Goal: Obtain resource: Obtain resource

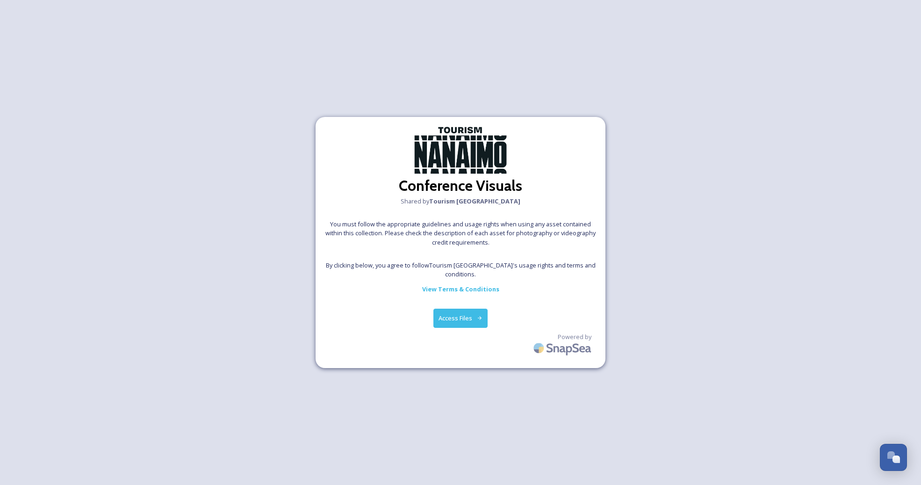
click at [457, 313] on button "Access Files" at bounding box center [460, 318] width 55 height 19
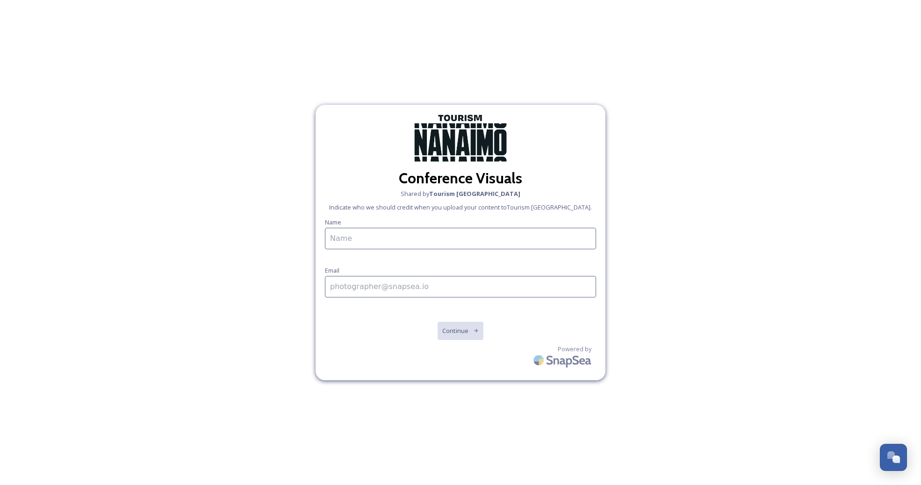
click at [495, 238] on input at bounding box center [460, 239] width 271 height 22
type input "Emma Wassmer"
click at [461, 283] on input at bounding box center [460, 287] width 271 height 22
type input "emma@tourismnanaimo.com"
click at [461, 338] on button "Continue" at bounding box center [460, 330] width 47 height 19
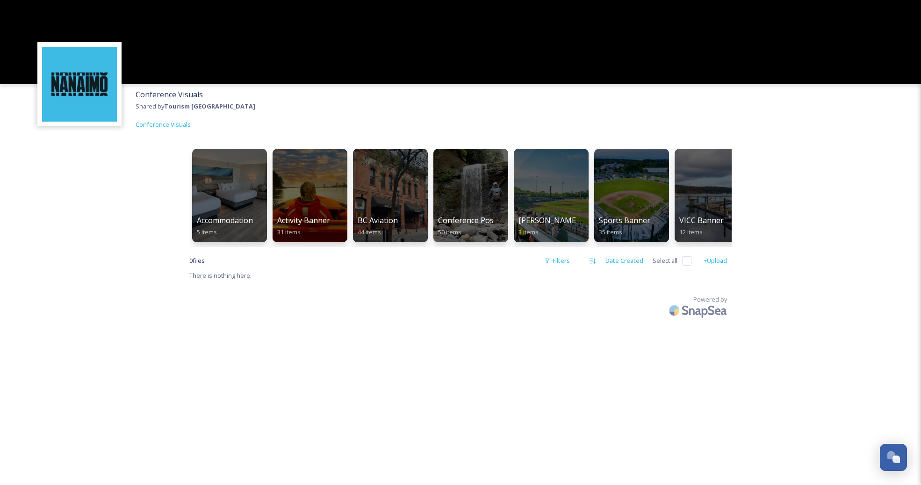
click at [483, 97] on div "Conference Visuals Shared by Tourism Nanaimo Conference Visuals" at bounding box center [460, 109] width 921 height 50
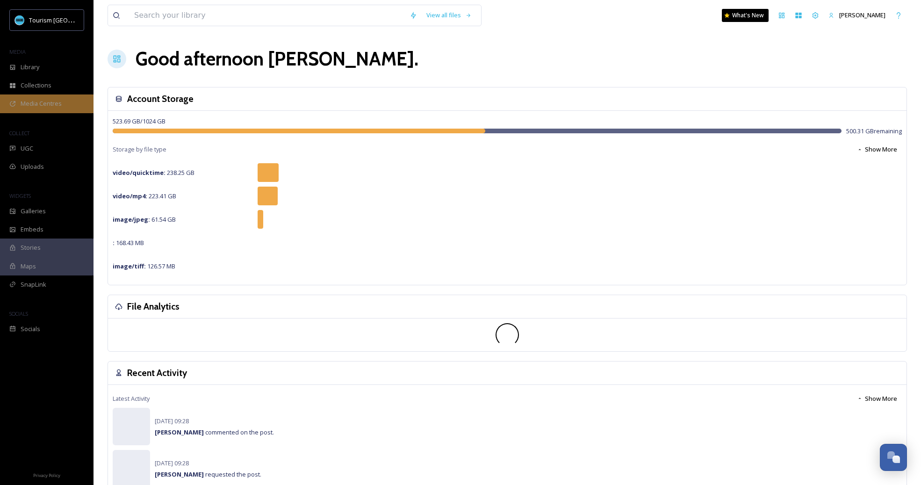
click at [43, 101] on span "Media Centres" at bounding box center [41, 103] width 41 height 9
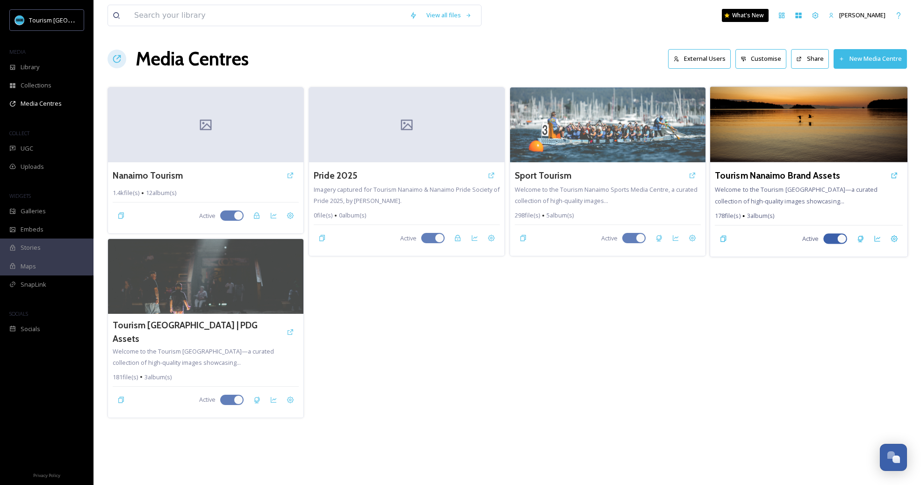
click at [807, 190] on span "Welcome to the Tourism Nanaimo Media Centre—a curated collection of high-qualit…" at bounding box center [796, 195] width 163 height 20
click at [817, 210] on div "Tourism Nanaimo Brand Assets Welcome to the Tourism Nanaimo Media Centre—a cura…" at bounding box center [808, 209] width 197 height 94
click at [897, 174] on icon at bounding box center [895, 176] width 6 height 6
click at [896, 241] on icon at bounding box center [894, 238] width 7 height 7
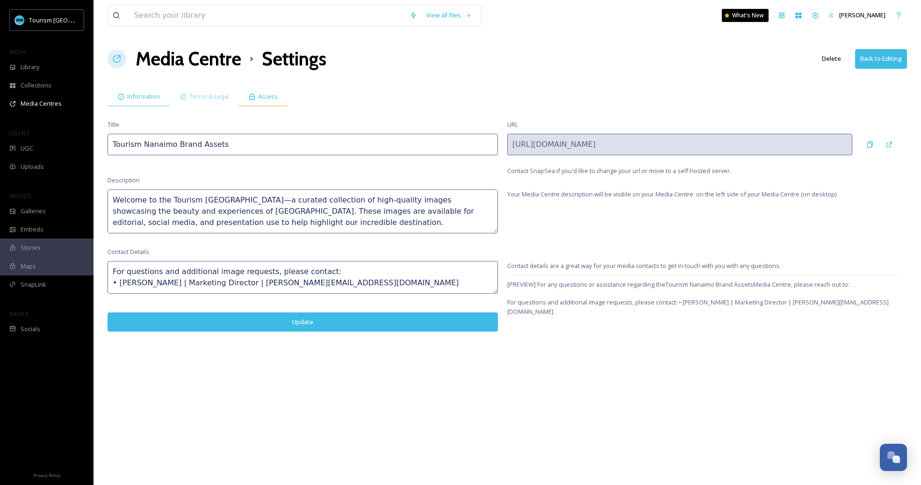
click at [268, 99] on span "Access" at bounding box center [268, 96] width 20 height 9
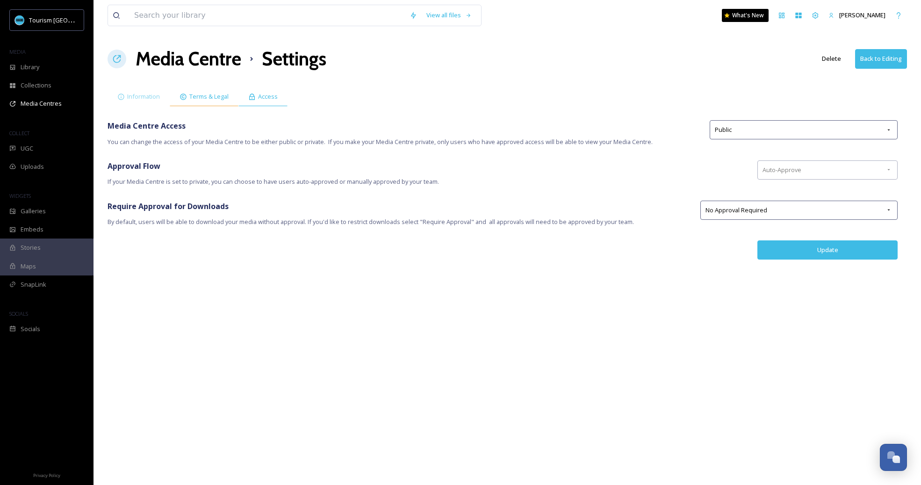
click at [217, 99] on span "Terms & Legal" at bounding box center [208, 96] width 39 height 9
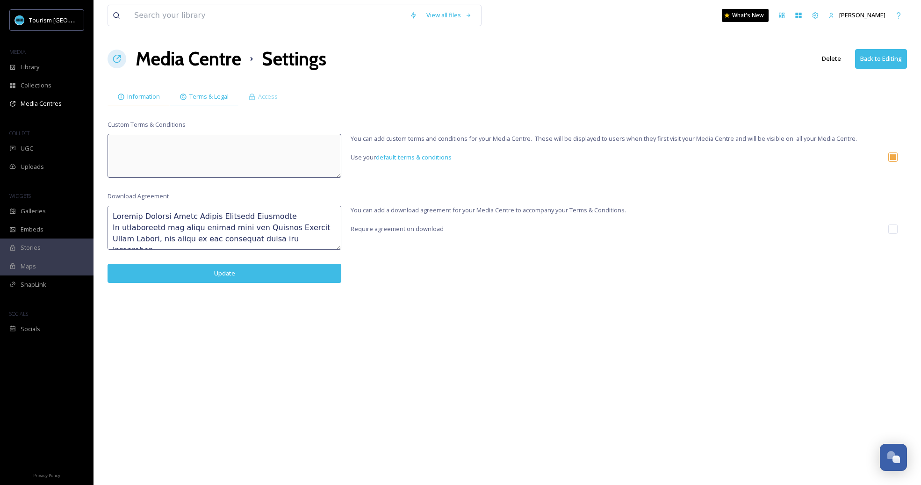
click at [140, 104] on div "Information" at bounding box center [139, 96] width 62 height 19
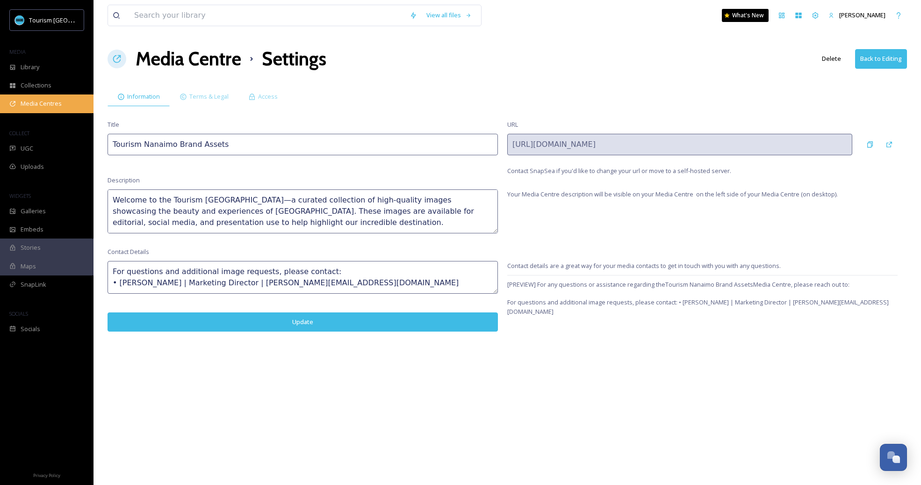
click at [67, 101] on div "Media Centres" at bounding box center [47, 103] width 94 height 18
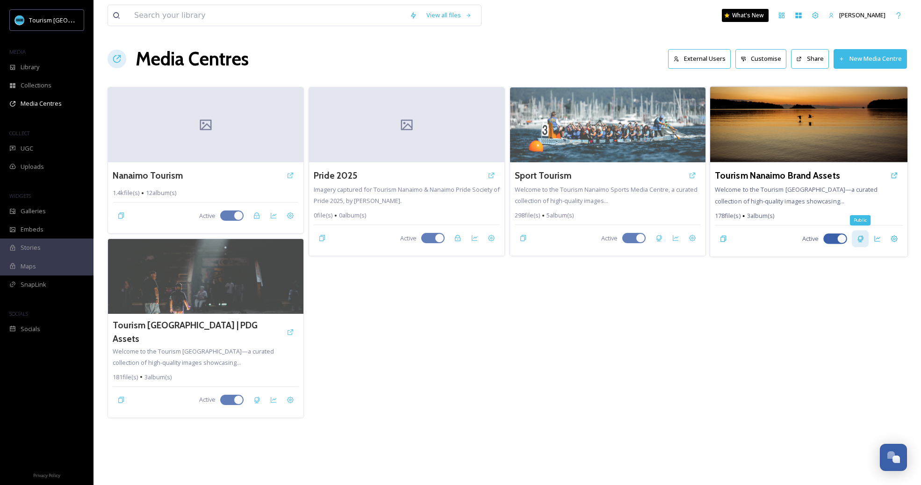
click at [859, 241] on icon at bounding box center [860, 238] width 6 height 7
click at [858, 238] on icon at bounding box center [860, 239] width 6 height 6
click at [778, 183] on div "Tourism Nanaimo Brand Assets" at bounding box center [809, 175] width 188 height 17
click at [789, 198] on span "Welcome to the Tourism Nanaimo Media Centre—a curated collection of high-qualit…" at bounding box center [796, 195] width 163 height 20
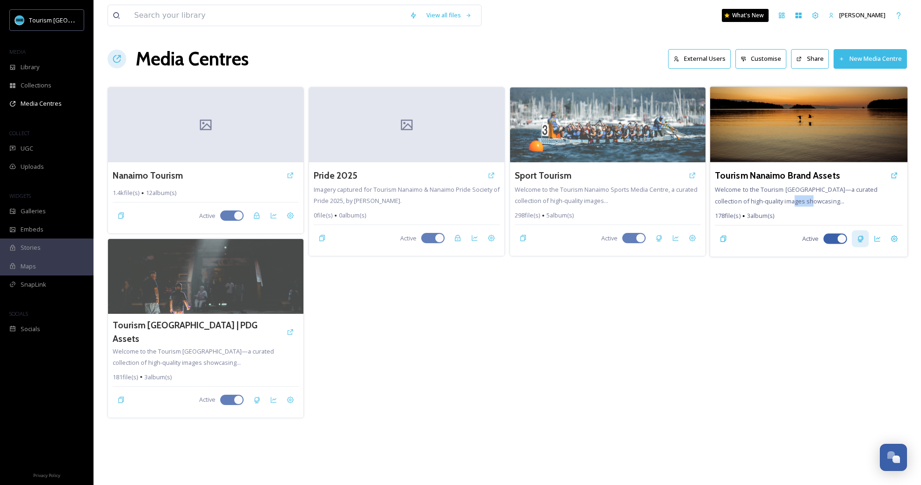
click at [782, 104] on img at bounding box center [808, 124] width 197 height 76
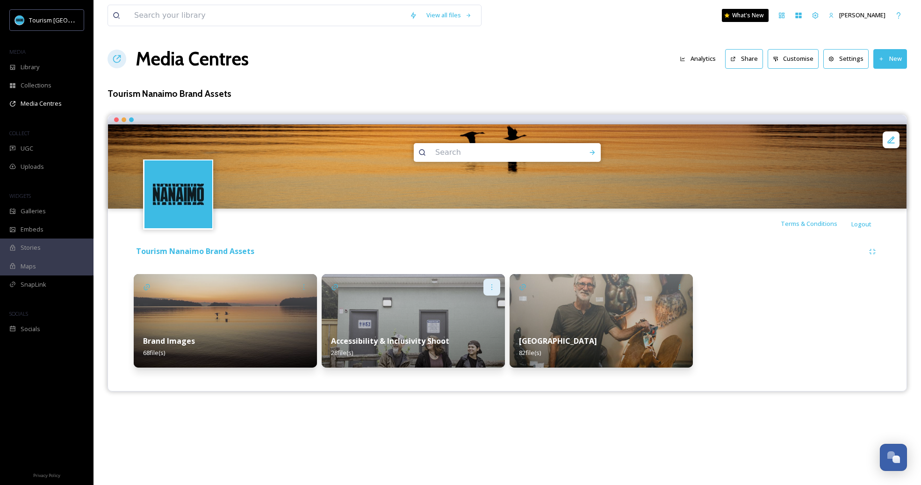
click at [489, 288] on icon at bounding box center [491, 286] width 7 height 7
click at [471, 309] on div "Edit" at bounding box center [474, 307] width 50 height 18
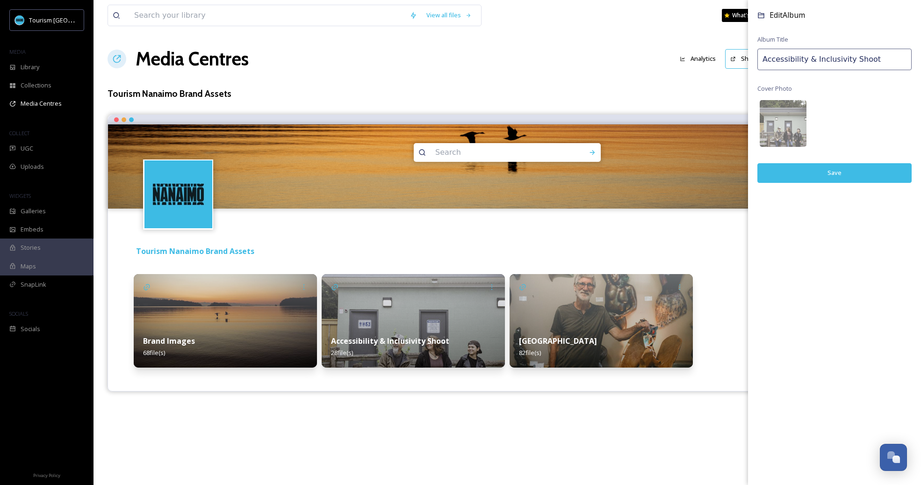
click at [828, 61] on input "Accessibility & Inclusivity Shoot" at bounding box center [834, 60] width 154 height 22
drag, startPoint x: 873, startPoint y: 59, endPoint x: 848, endPoint y: 62, distance: 24.9
click at [848, 62] on input "Accessibility & Inclusivity Shoot" at bounding box center [834, 60] width 154 height 22
type input "Accessibility & Inclusivity"
click at [858, 169] on button "Save" at bounding box center [834, 172] width 154 height 19
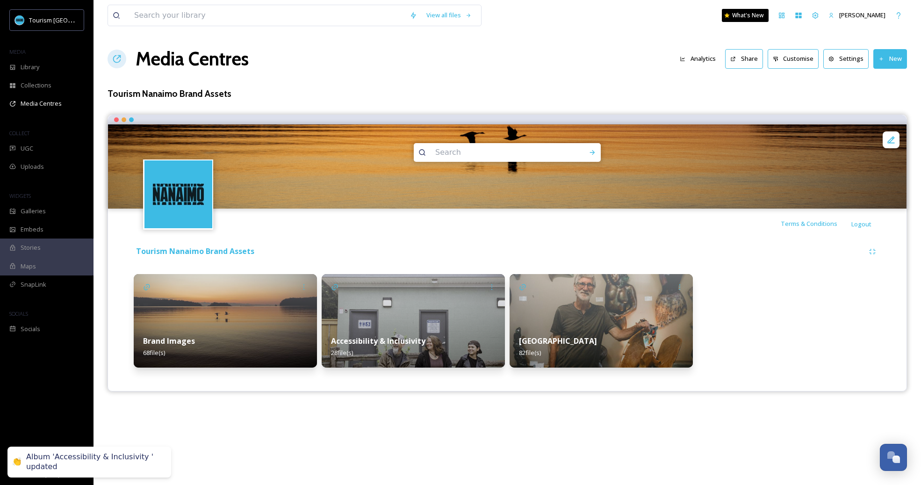
click at [579, 241] on div "Tourism Nanaimo Brand Assets Brand Images 68 file(s) Accessibility & Inclusivit…" at bounding box center [507, 307] width 785 height 138
click at [429, 332] on div "Accessibility & Inclusivity 28 file(s)" at bounding box center [413, 347] width 183 height 42
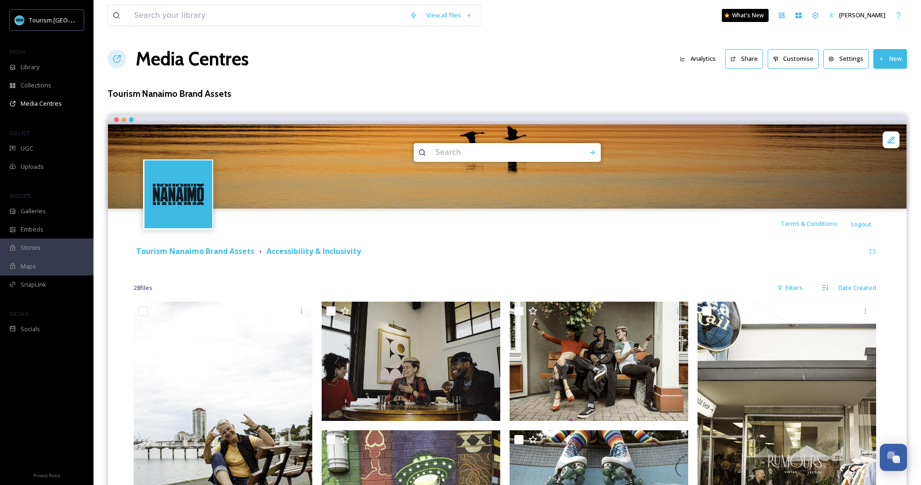
click at [458, 256] on div "Tourism Nanaimo Brand Assets Accessibility & Inclusivity" at bounding box center [499, 251] width 730 height 12
click at [229, 259] on div "Tourism Nanaimo Brand Assets Accessibility & Inclusivity" at bounding box center [507, 251] width 747 height 17
click at [230, 252] on strong "Tourism Nanaimo Brand Assets" at bounding box center [195, 251] width 118 height 10
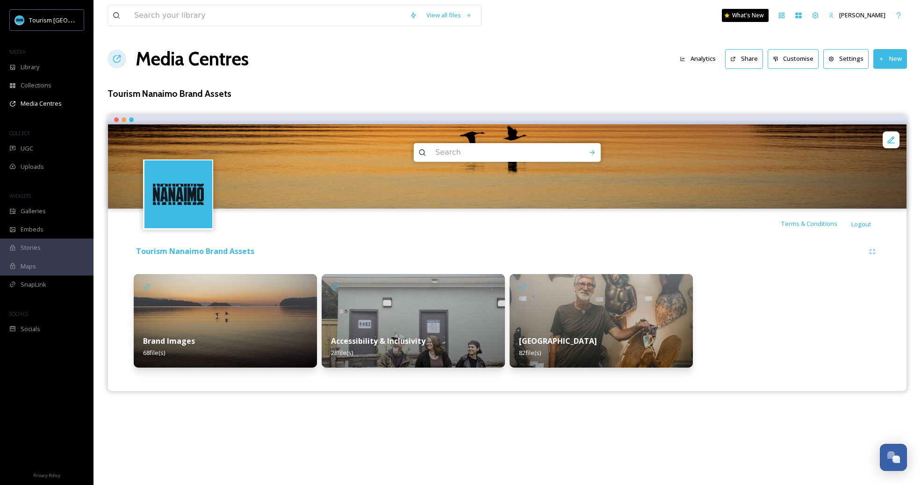
click at [547, 234] on div "Terms & Conditions Logout" at bounding box center [507, 224] width 799 height 30
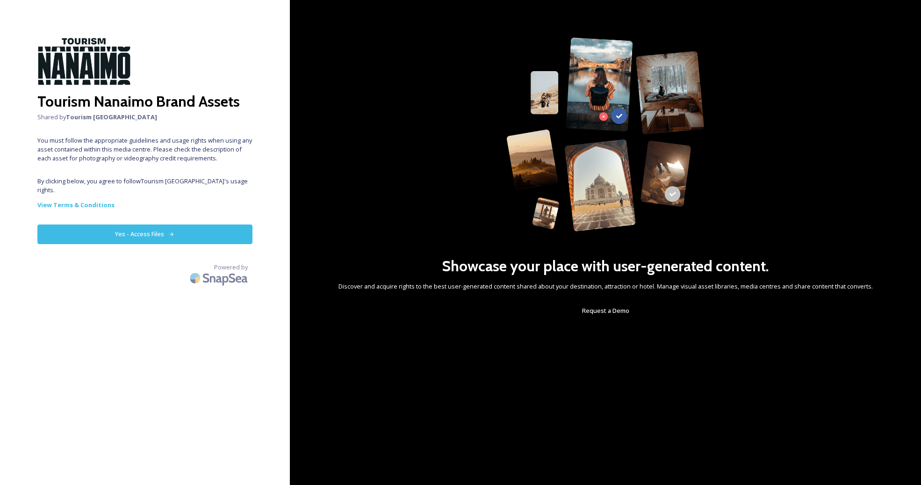
click at [191, 225] on button "Yes - Access Files" at bounding box center [144, 233] width 215 height 19
click at [224, 224] on button "Yes - Access Files" at bounding box center [144, 233] width 215 height 19
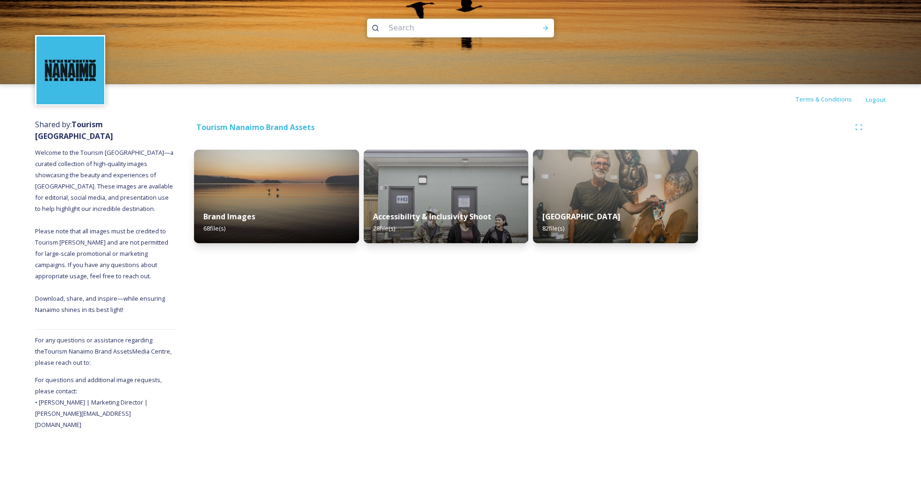
click at [247, 339] on div "Tourism Nanaimo Brand Assets Brand Images 68 file(s) Accessibility & Inclusivit…" at bounding box center [530, 272] width 711 height 316
